Goal: Check status: Check status

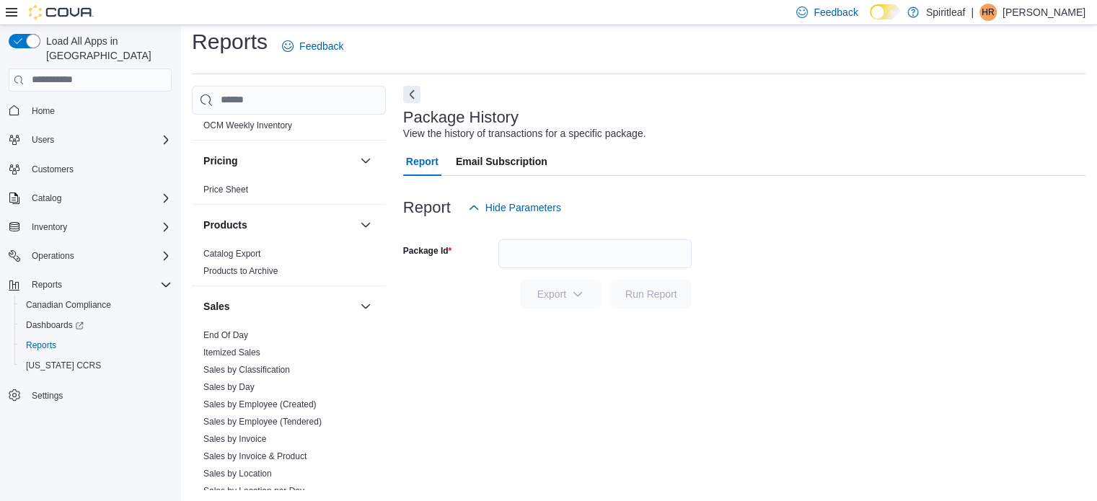
scroll to position [1013, 0]
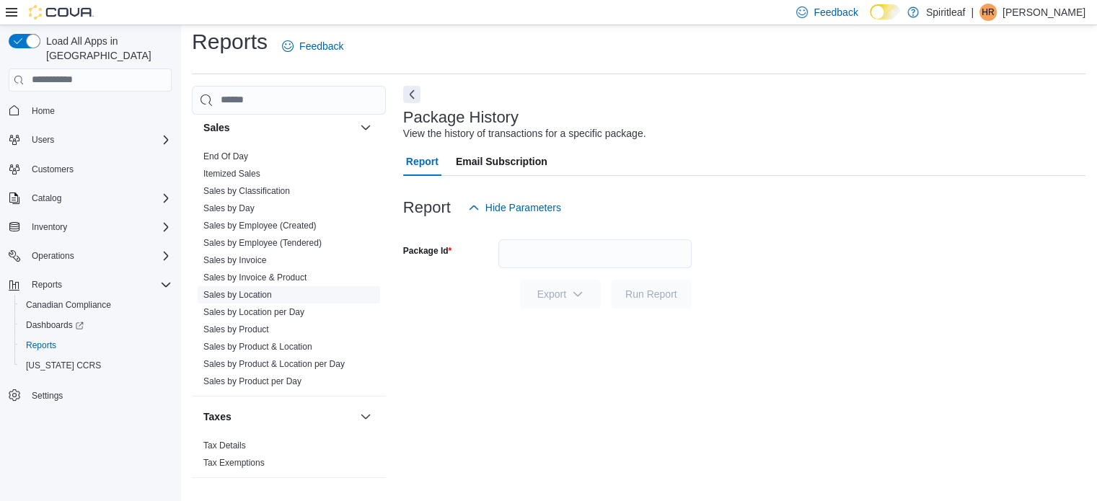
click at [245, 292] on link "Sales by Location" at bounding box center [237, 295] width 69 height 10
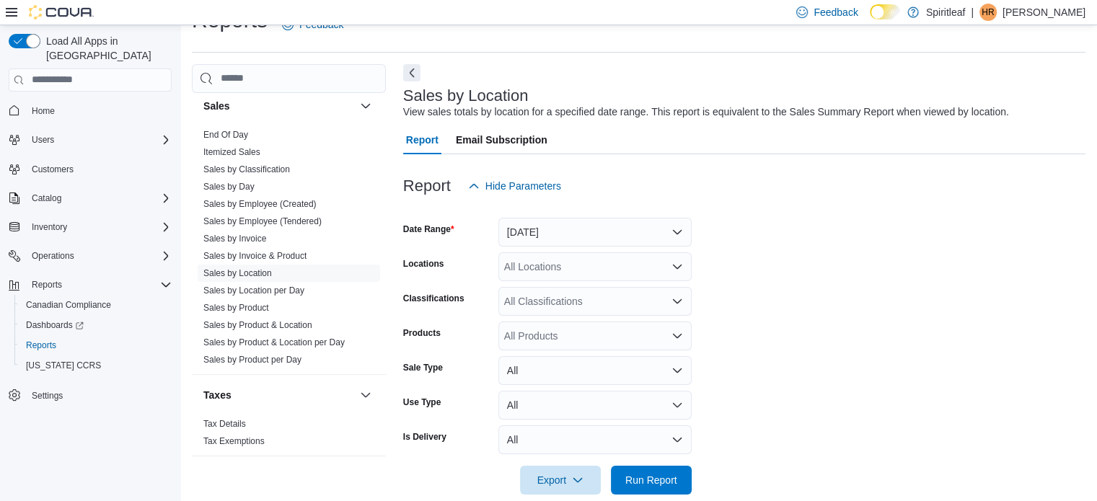
scroll to position [33, 0]
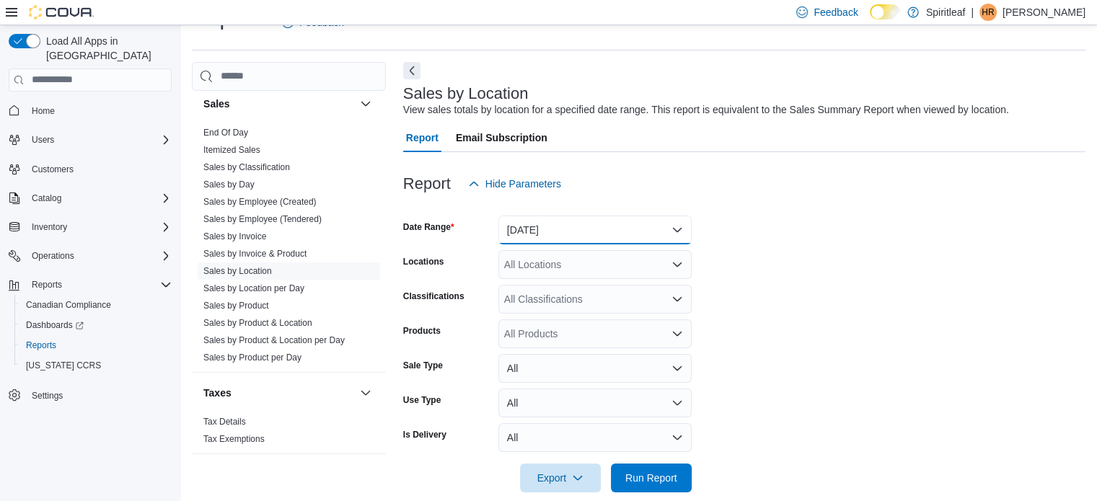
click at [553, 231] on button "[DATE]" at bounding box center [594, 230] width 193 height 29
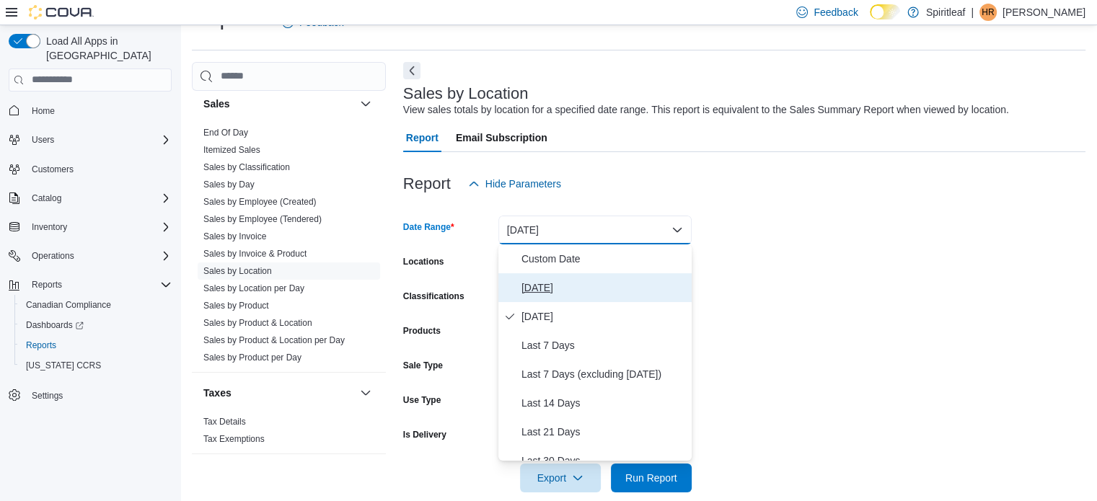
click at [556, 284] on span "[DATE]" at bounding box center [604, 287] width 164 height 17
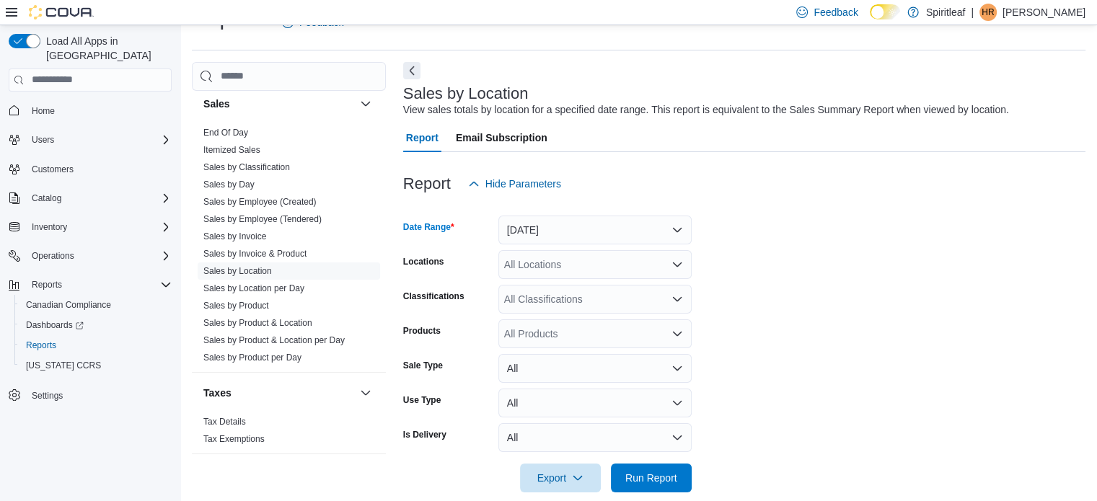
click at [548, 255] on div "All Locations" at bounding box center [594, 264] width 193 height 29
type input "***"
click at [563, 291] on span "588 - [GEOGRAPHIC_DATA][PERSON_NAME] ([GEOGRAPHIC_DATA])" at bounding box center [715, 289] width 329 height 14
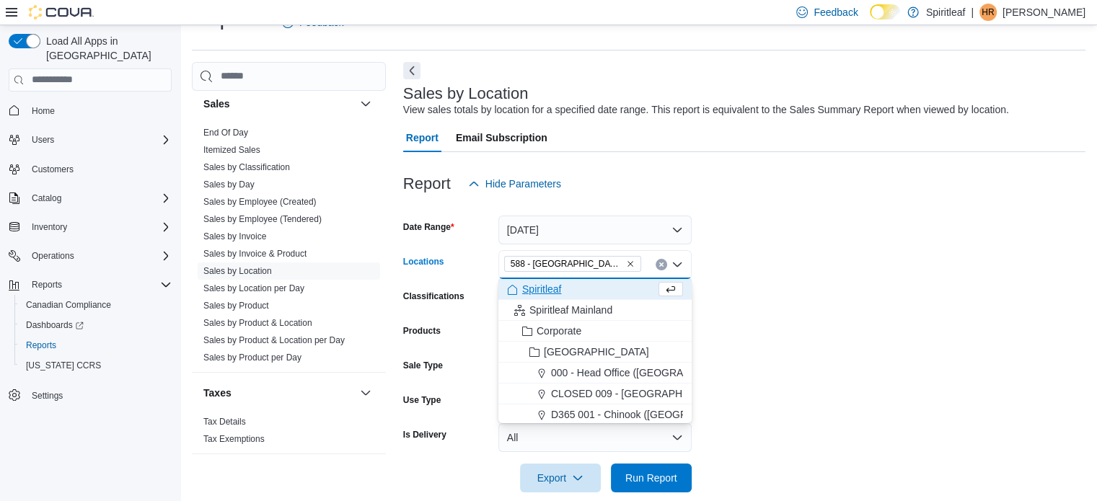
click at [833, 291] on form "Date Range [DATE] Locations 588 - [GEOGRAPHIC_DATA][PERSON_NAME] ([GEOGRAPHIC_D…" at bounding box center [744, 345] width 682 height 294
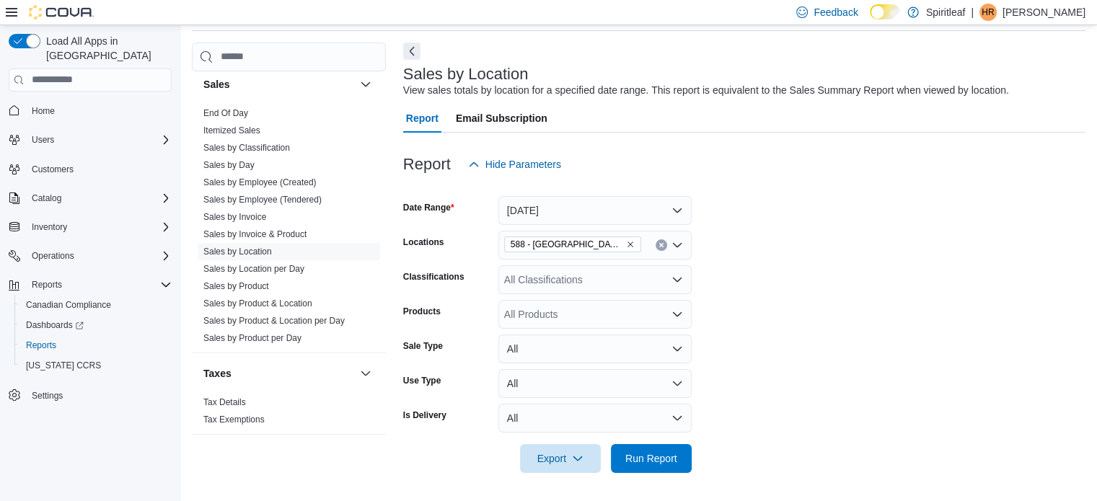
scroll to position [52, 0]
click at [654, 452] on span "Run Report" at bounding box center [651, 459] width 52 height 14
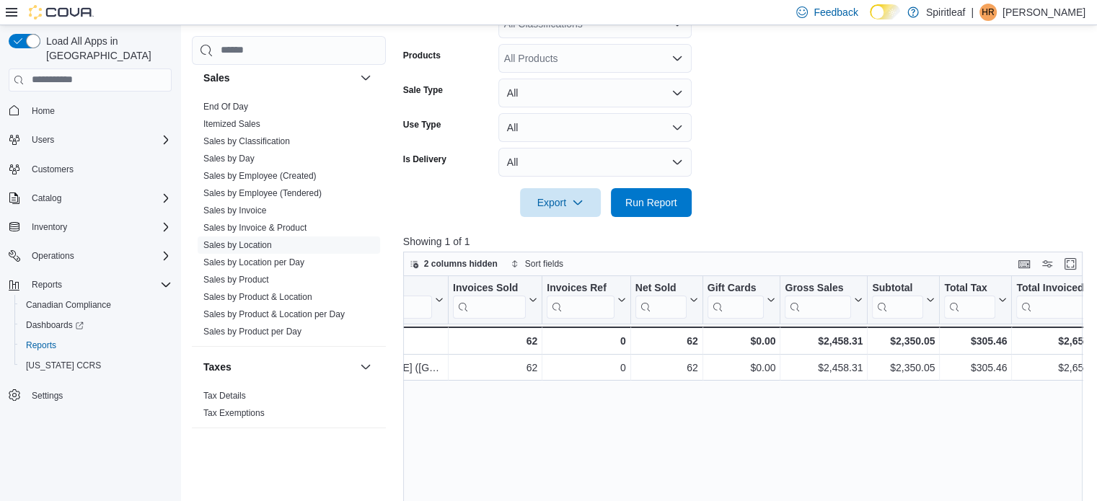
scroll to position [0, 230]
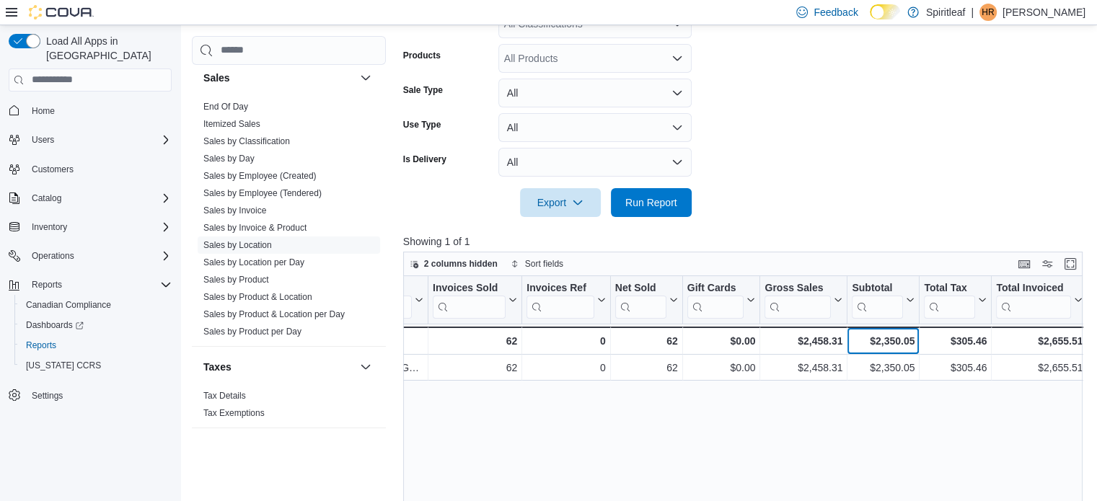
click at [889, 340] on div "$2,350.05" at bounding box center [883, 341] width 63 height 17
copy div "$2,350.05"
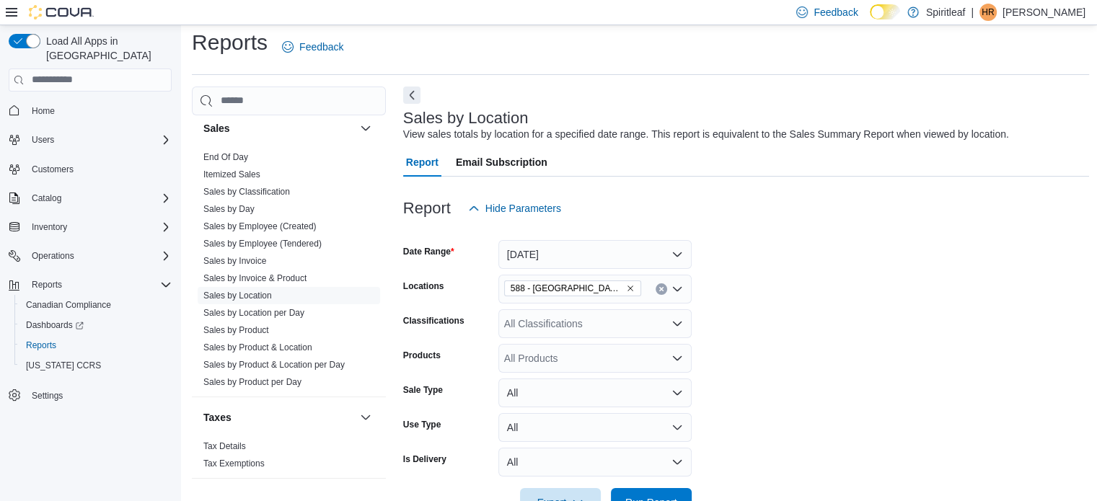
scroll to position [0, 0]
